Goal: Information Seeking & Learning: Learn about a topic

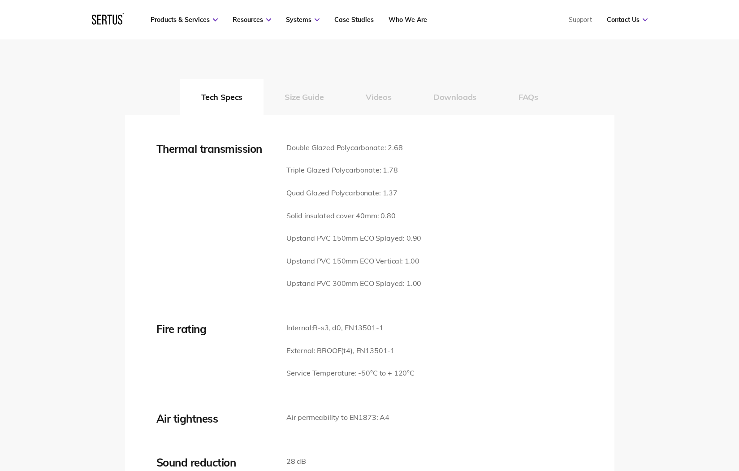
scroll to position [1210, 0]
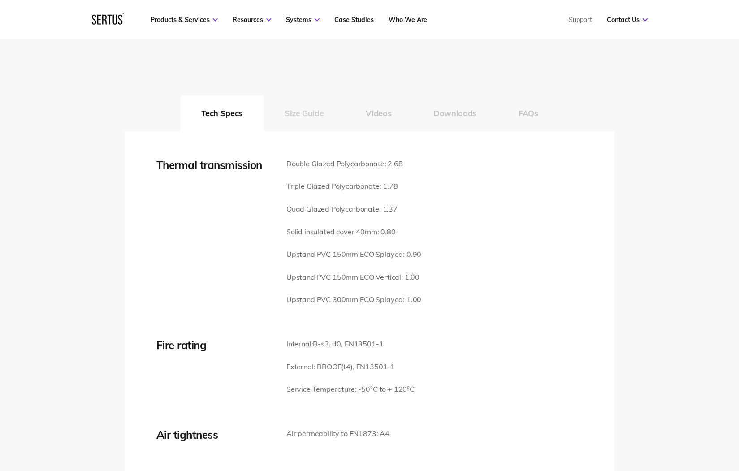
click at [301, 105] on button "Size Guide" at bounding box center [304, 113] width 81 height 36
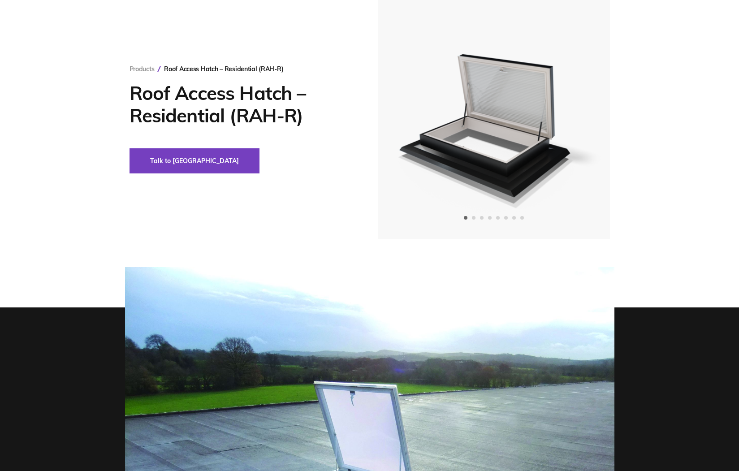
scroll to position [0, 0]
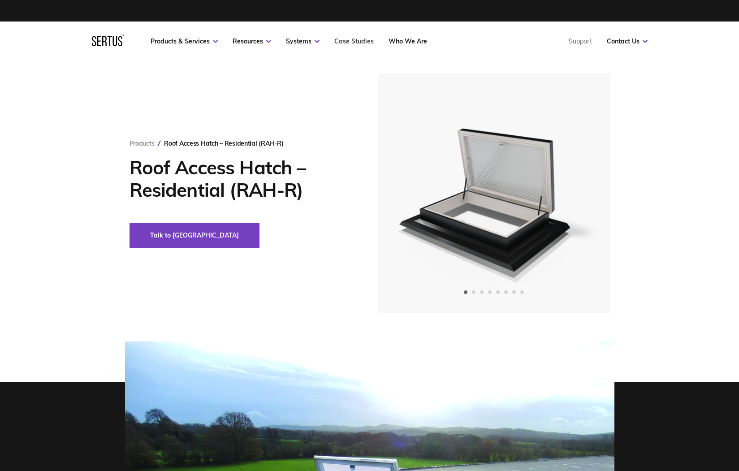
click at [349, 43] on link "Case Studies" at bounding box center [353, 41] width 39 height 8
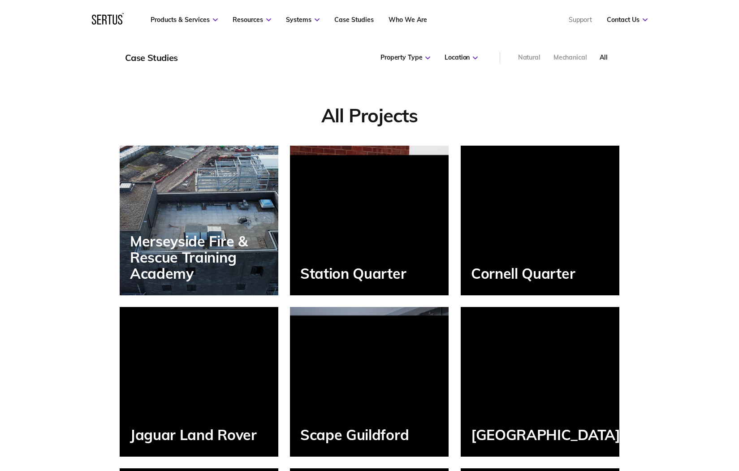
scroll to position [628, 0]
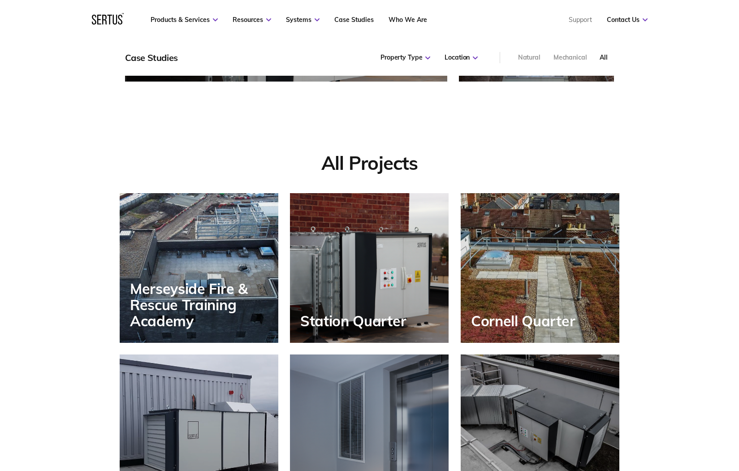
click at [539, 278] on div "Cornell Quarter" at bounding box center [540, 268] width 159 height 150
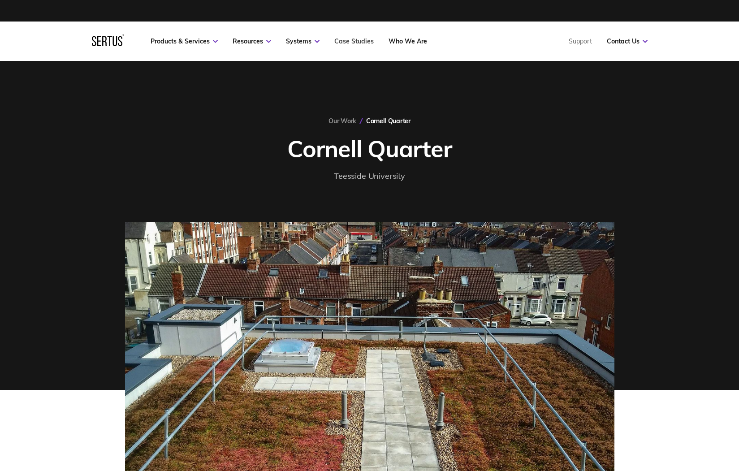
click at [343, 41] on link "Case Studies" at bounding box center [353, 41] width 39 height 8
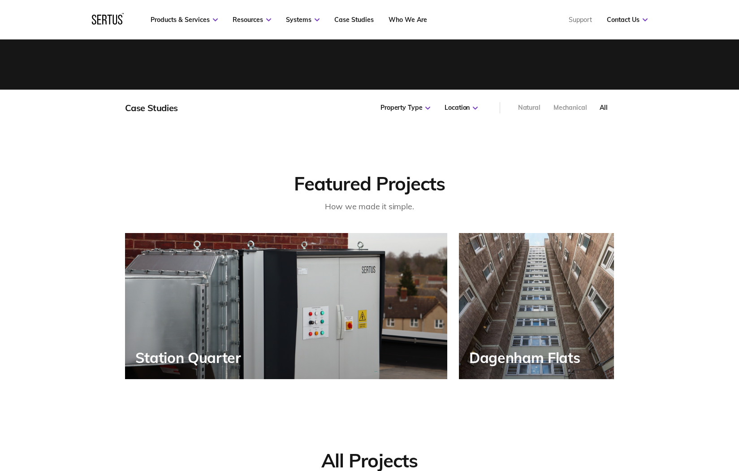
scroll to position [314, 0]
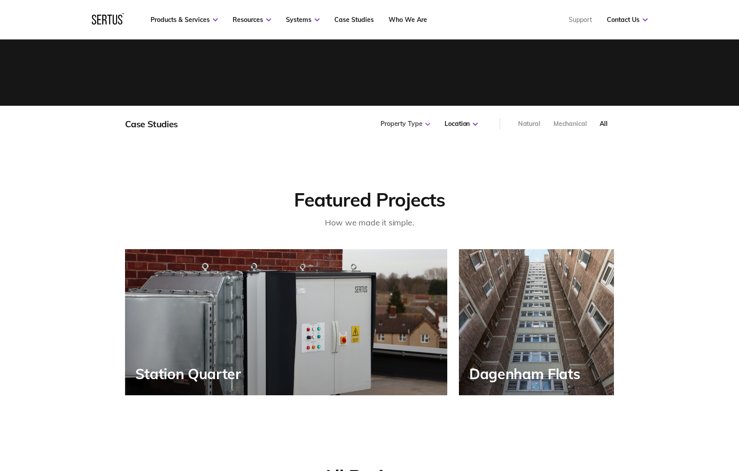
click at [428, 122] on div "Property Type" at bounding box center [406, 124] width 50 height 9
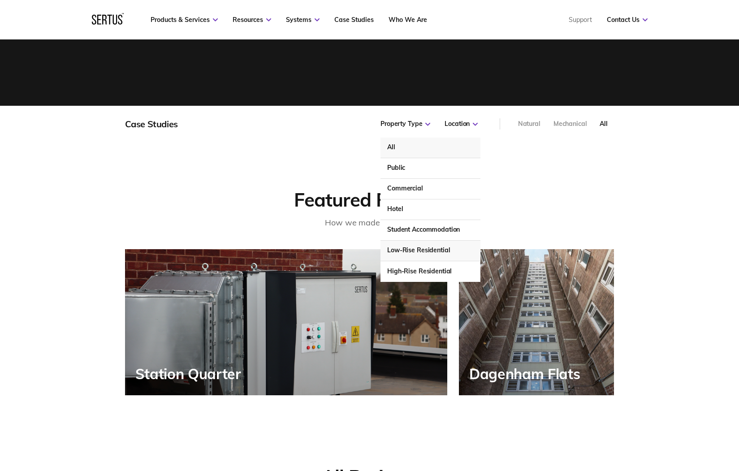
click at [397, 250] on div "Low-Rise Residential" at bounding box center [431, 251] width 100 height 21
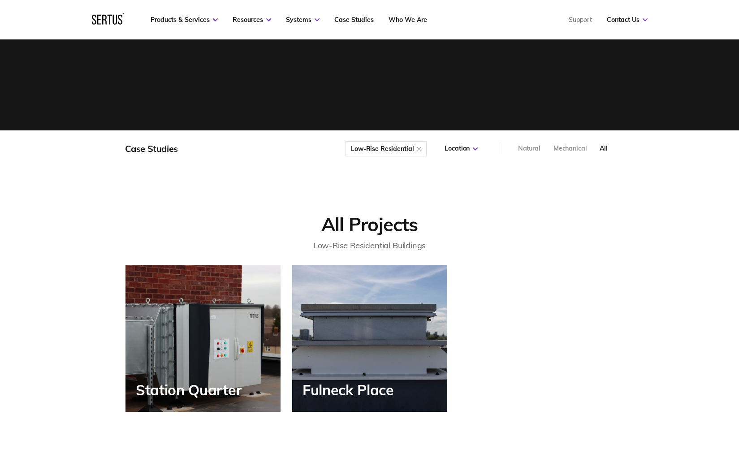
scroll to position [269, 0]
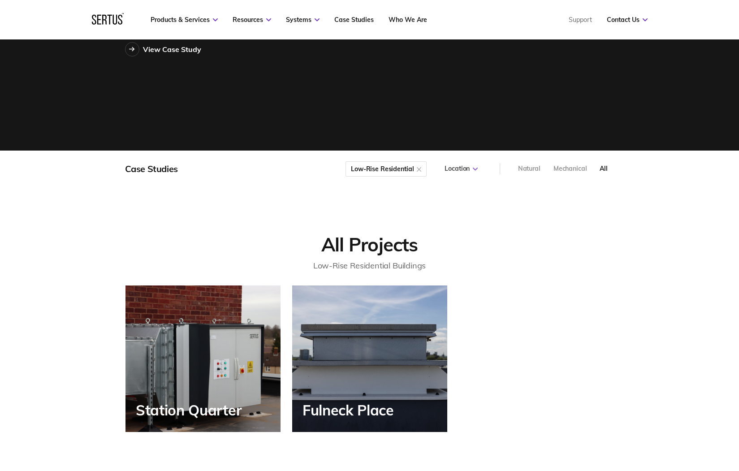
click at [476, 169] on icon at bounding box center [475, 169] width 5 height 3
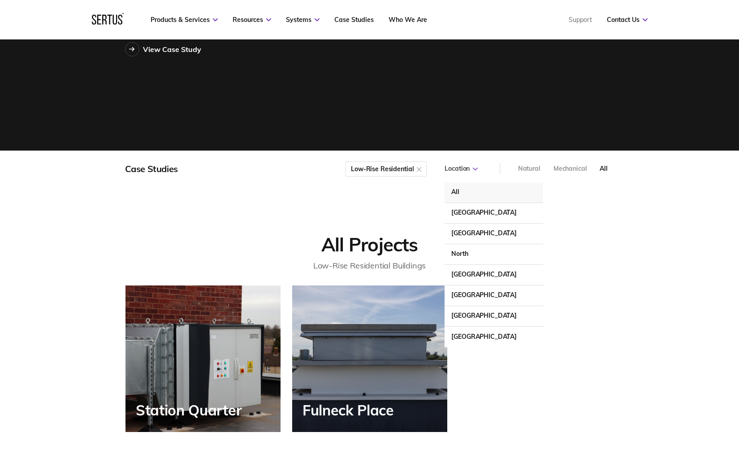
click at [476, 169] on icon at bounding box center [475, 169] width 5 height 3
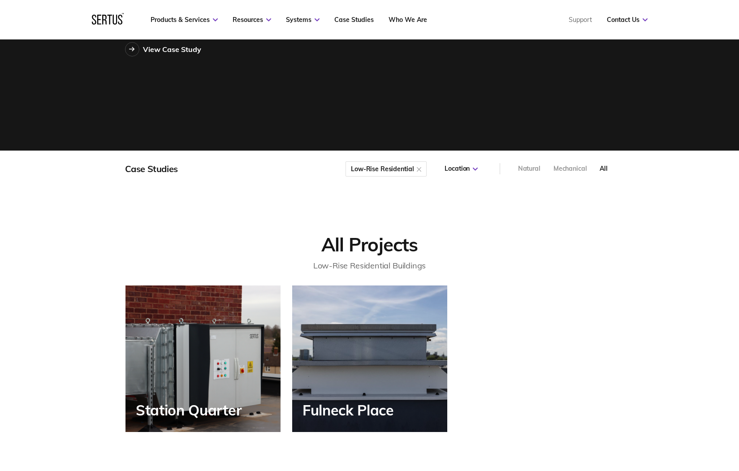
click at [526, 170] on div "Natural" at bounding box center [529, 169] width 22 height 9
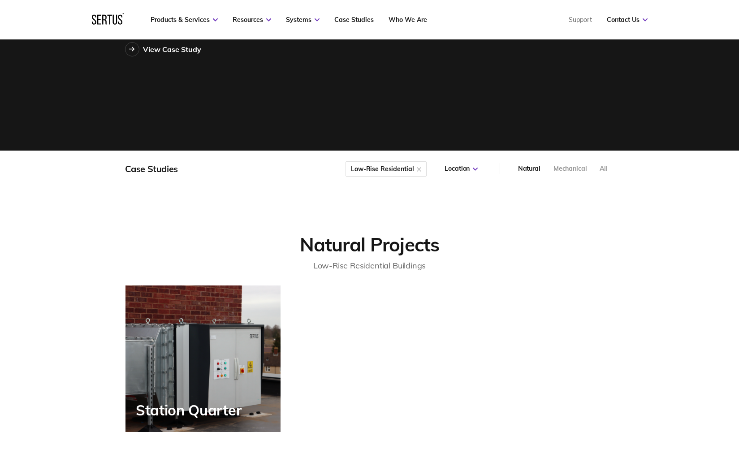
click at [526, 169] on div "Natural" at bounding box center [529, 169] width 22 height 9
click at [606, 168] on div "All" at bounding box center [604, 169] width 8 height 9
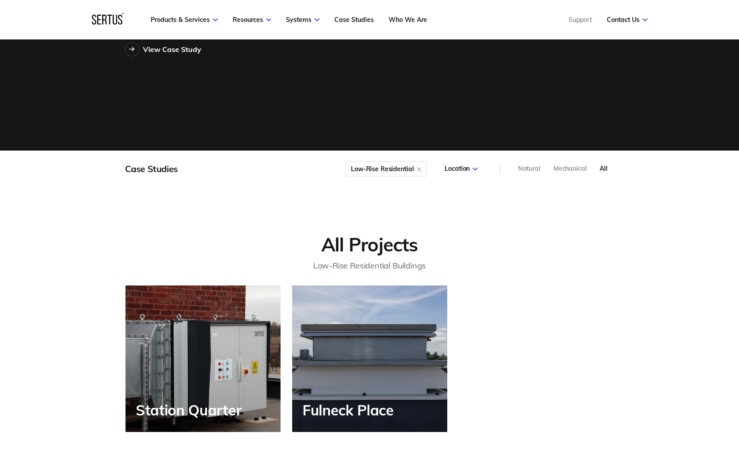
click at [197, 372] on div "Station Quarter" at bounding box center [203, 359] width 155 height 146
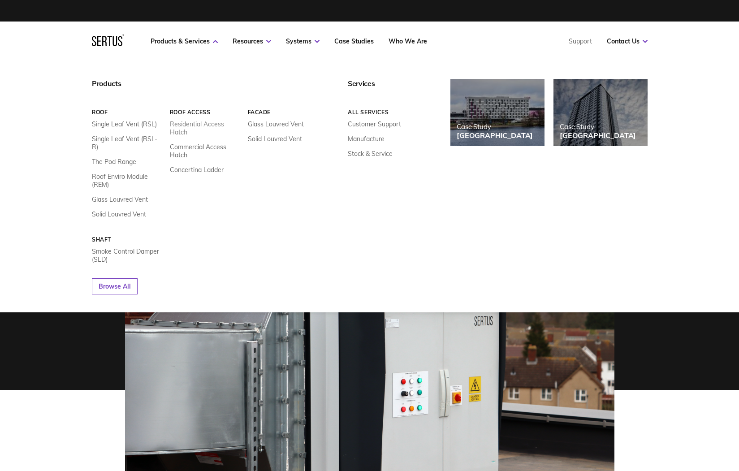
click at [189, 125] on link "Residential Access Hatch" at bounding box center [204, 128] width 71 height 16
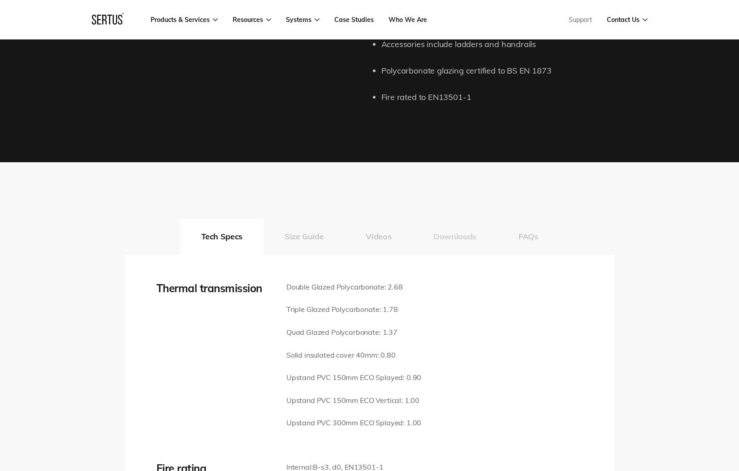
scroll to position [1076, 0]
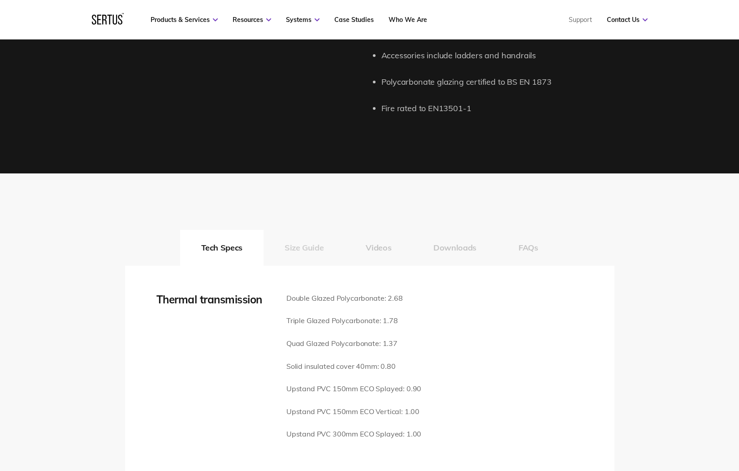
click at [299, 236] on button "Size Guide" at bounding box center [304, 248] width 81 height 36
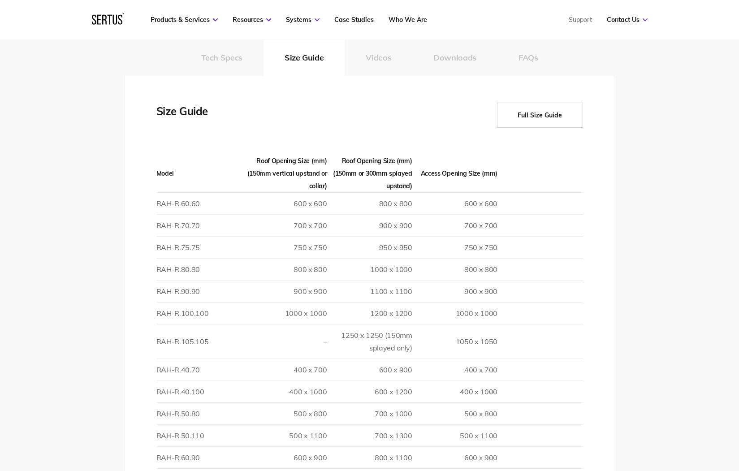
scroll to position [1300, 0]
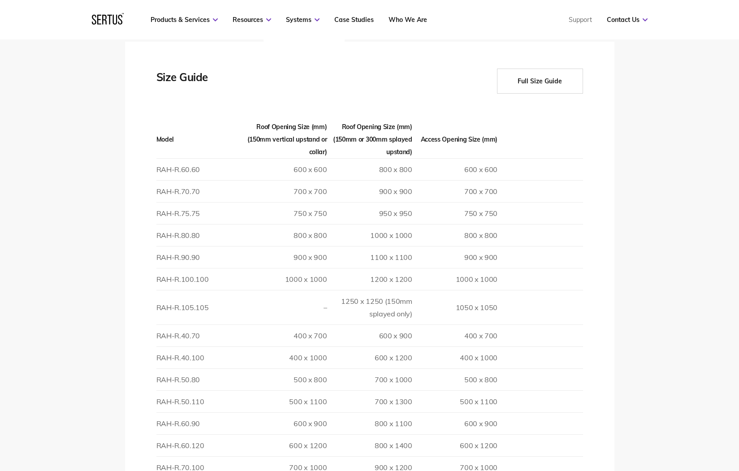
click at [321, 21] on div "Products & Services Resources Systems Case Studies Who We Are" at bounding box center [289, 20] width 277 height 8
